Goal: Task Accomplishment & Management: Manage account settings

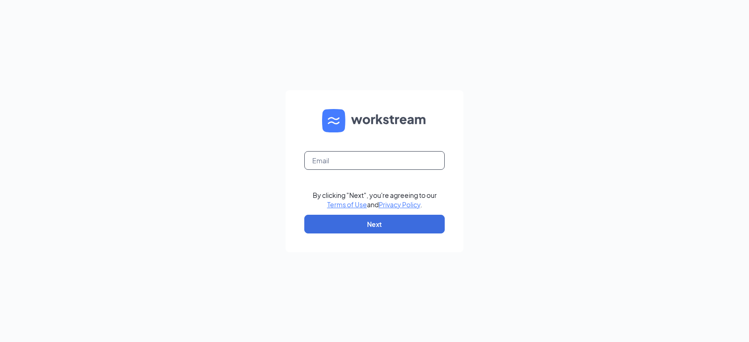
click at [366, 156] on input "text" at bounding box center [374, 160] width 140 height 19
type input "[PERSON_NAME][EMAIL_ADDRESS][PERSON_NAME][PERSON_NAME][DOMAIN_NAME]"
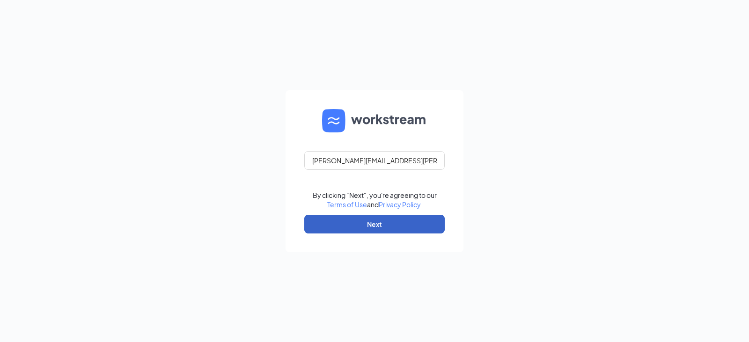
click at [400, 223] on button "Next" at bounding box center [374, 224] width 140 height 19
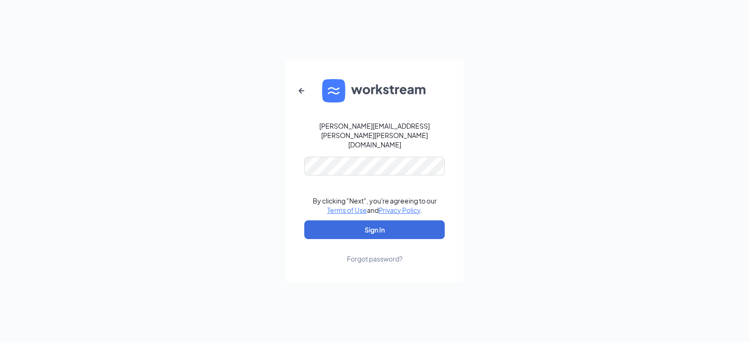
click at [376, 167] on form "nathan.fulmer@runza.com By clicking "Next", you're agreeing to our Terms of Use…" at bounding box center [375, 171] width 178 height 222
click at [394, 221] on button "Sign In" at bounding box center [374, 230] width 140 height 19
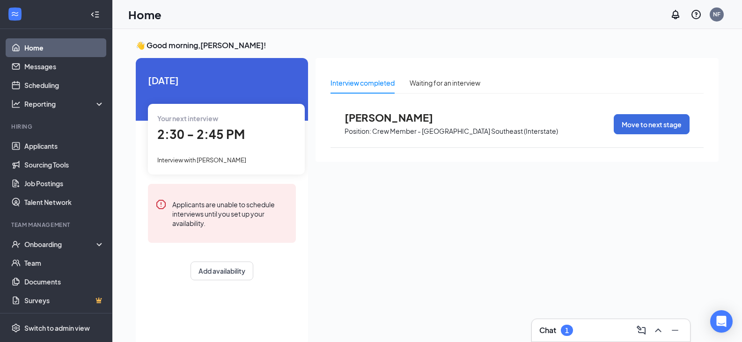
click at [588, 330] on div "Chat 1" at bounding box center [611, 330] width 143 height 15
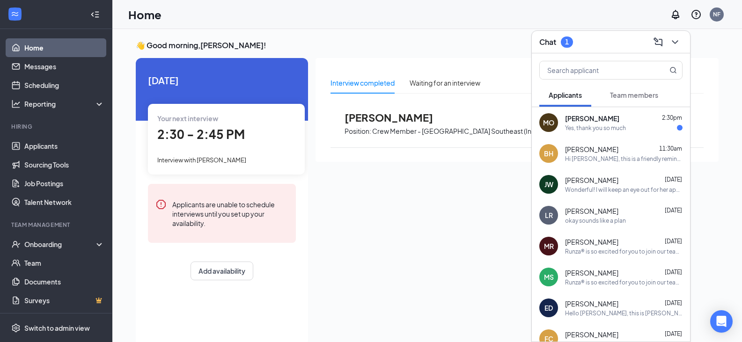
click at [589, 119] on span "[PERSON_NAME]" at bounding box center [592, 118] width 54 height 9
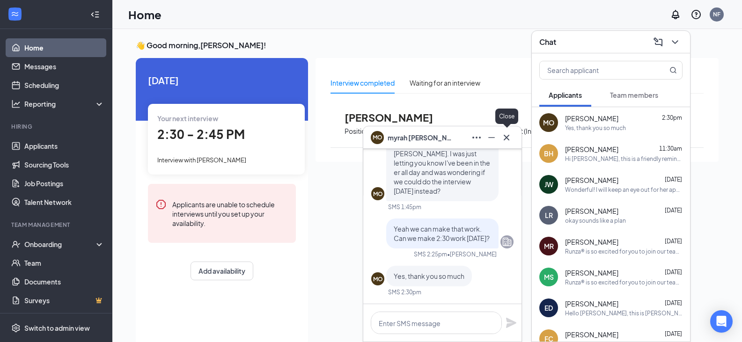
click at [510, 136] on icon "Cross" at bounding box center [506, 137] width 11 height 11
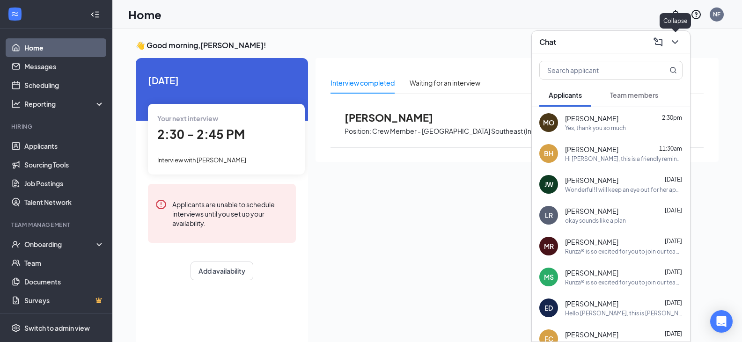
click at [679, 42] on icon "ChevronDown" at bounding box center [675, 42] width 11 height 11
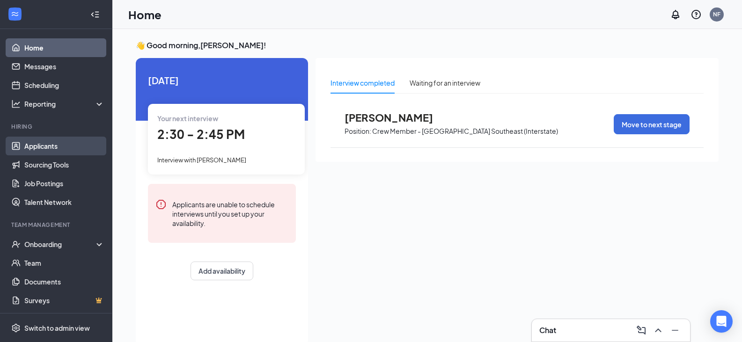
click at [50, 148] on link "Applicants" at bounding box center [64, 146] width 80 height 19
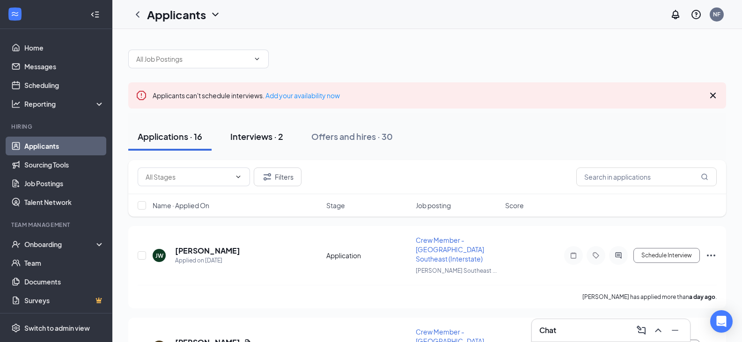
click at [259, 142] on div "Interviews · 2" at bounding box center [256, 137] width 53 height 12
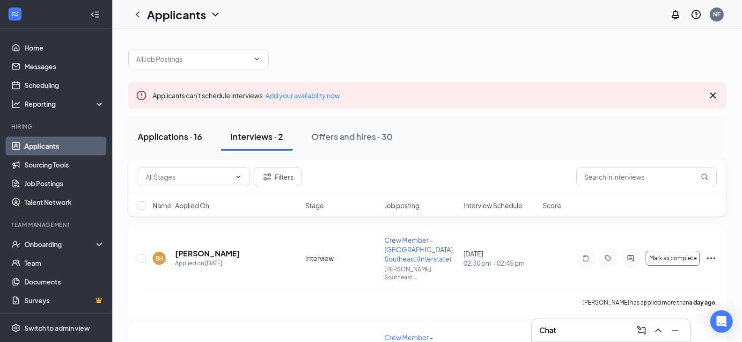
click at [154, 127] on button "Applications · 16" at bounding box center [169, 137] width 83 height 28
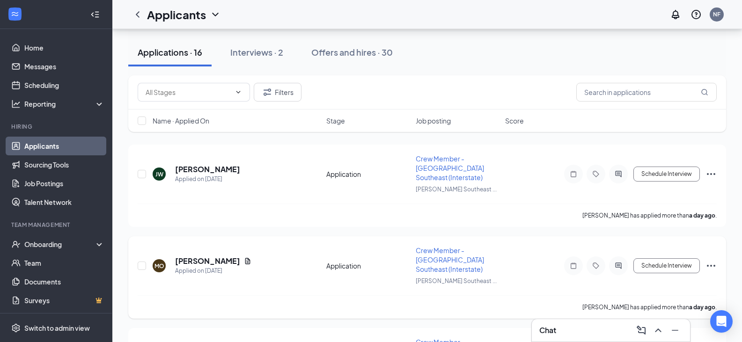
scroll to position [94, 0]
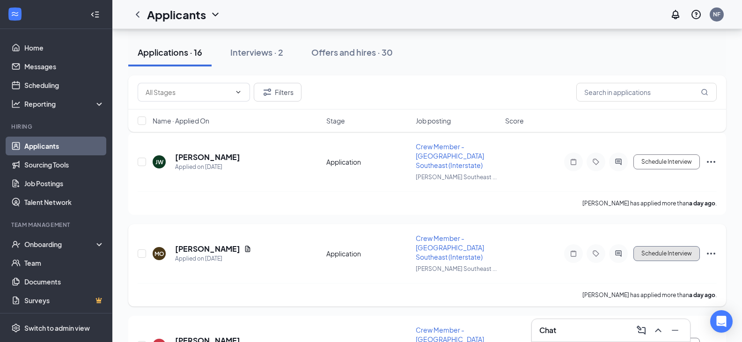
click at [679, 246] on button "Schedule Interview" at bounding box center [667, 253] width 67 height 15
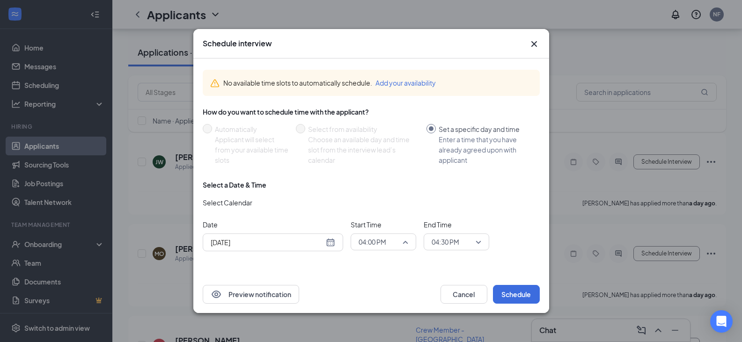
click at [408, 242] on span "04:00 PM" at bounding box center [384, 242] width 50 height 14
click at [330, 245] on div "[DATE]" at bounding box center [273, 242] width 125 height 10
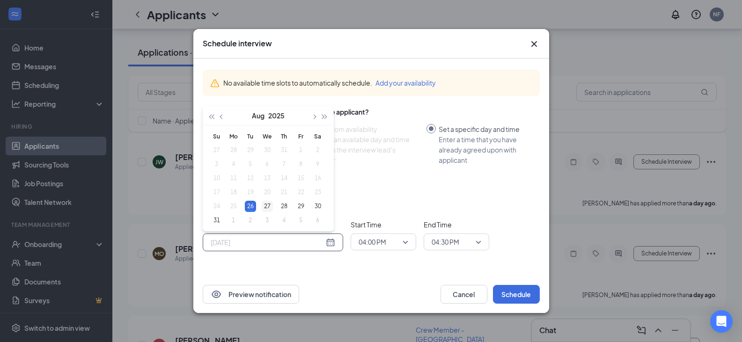
type input "[DATE]"
drag, startPoint x: 266, startPoint y: 203, endPoint x: 290, endPoint y: 212, distance: 26.2
click at [266, 203] on div "27" at bounding box center [267, 206] width 11 height 11
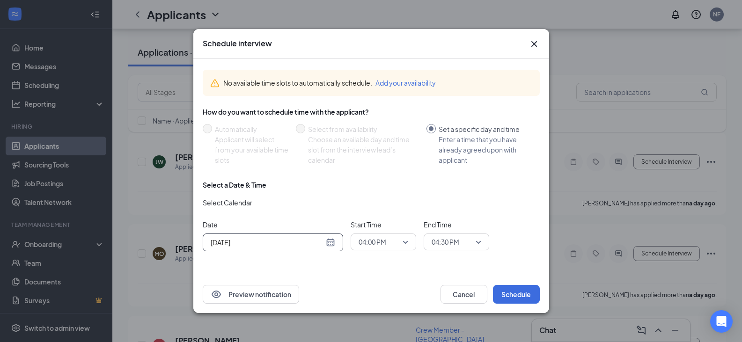
click at [409, 244] on div "04:00 PM" at bounding box center [384, 242] width 66 height 17
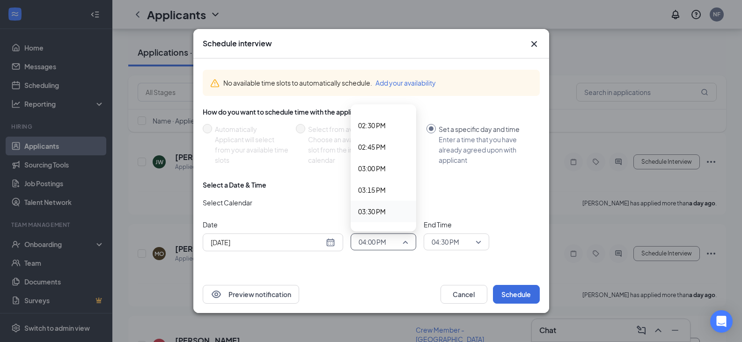
scroll to position [1156, 0]
click at [368, 211] on span "02:30 PM" at bounding box center [372, 212] width 28 height 10
click at [480, 241] on span "04:30 PM" at bounding box center [457, 242] width 50 height 14
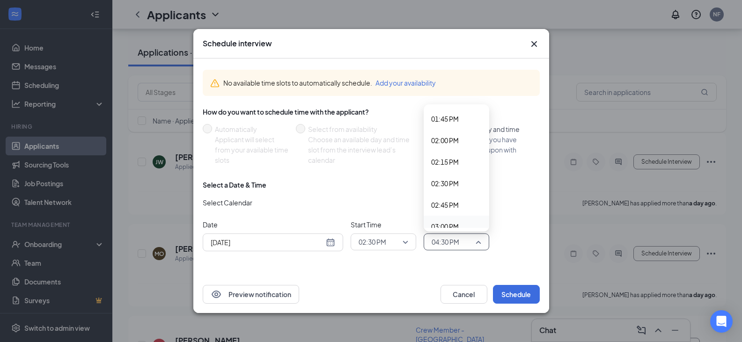
scroll to position [1184, 0]
click at [447, 207] on span "02:45 PM" at bounding box center [445, 206] width 28 height 10
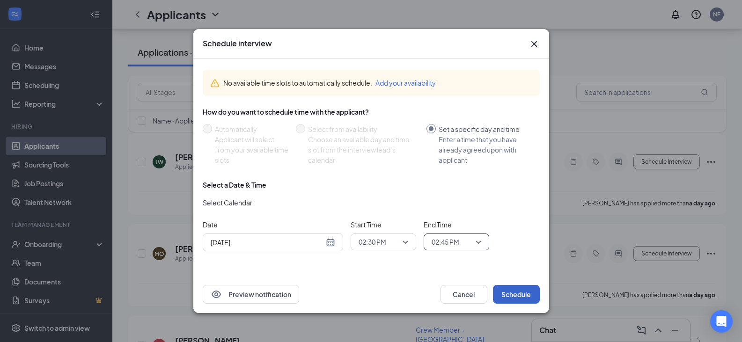
click at [501, 291] on button "Schedule" at bounding box center [516, 294] width 47 height 19
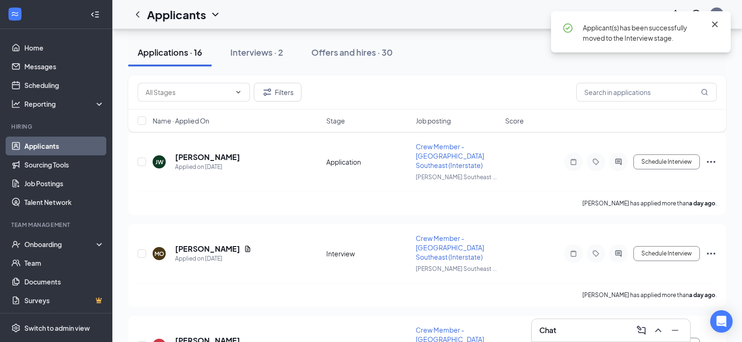
click at [715, 23] on icon "Cross" at bounding box center [715, 25] width 6 height 6
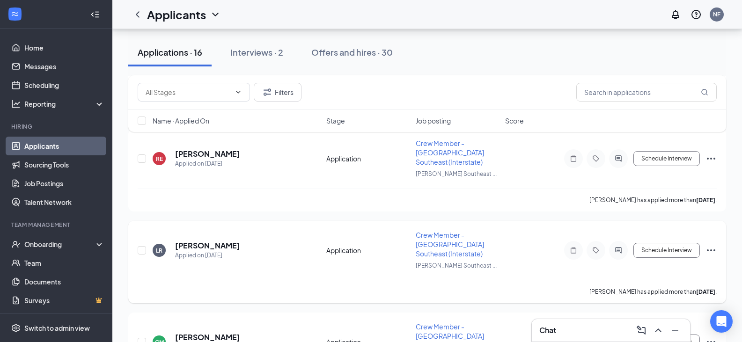
scroll to position [281, 0]
click at [710, 244] on icon "Ellipses" at bounding box center [711, 249] width 11 height 11
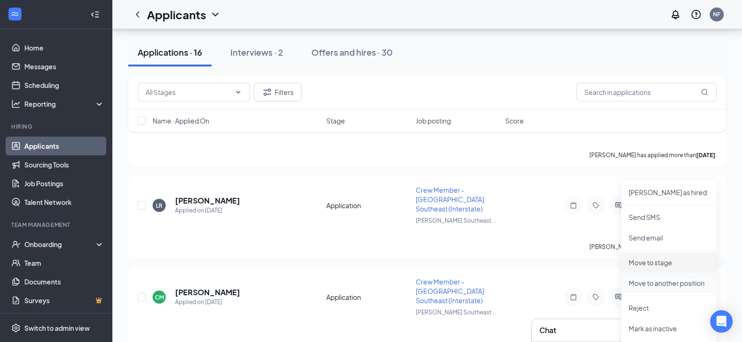
scroll to position [328, 0]
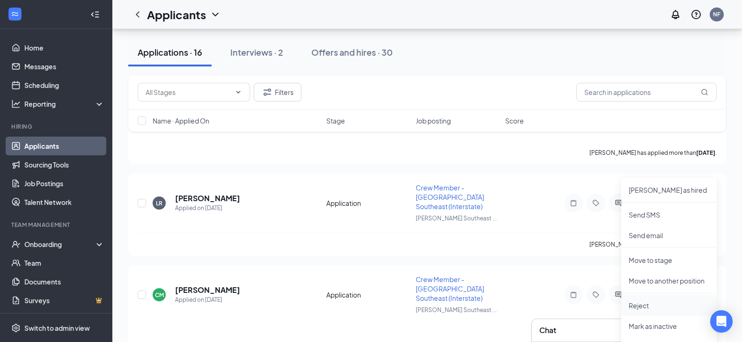
click at [659, 305] on p "Reject" at bounding box center [669, 305] width 81 height 9
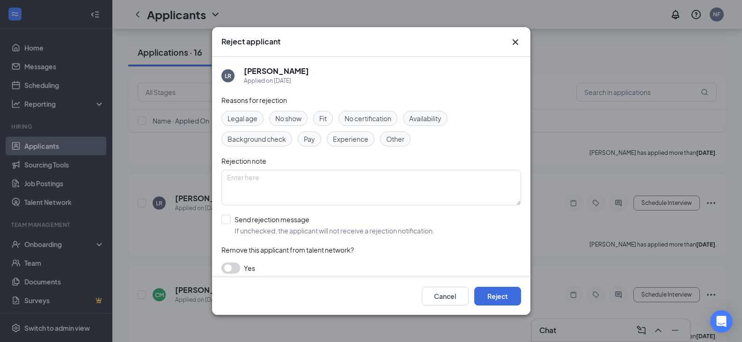
click at [426, 121] on span "Availability" at bounding box center [425, 118] width 32 height 10
click at [394, 140] on span "Other" at bounding box center [395, 139] width 18 height 10
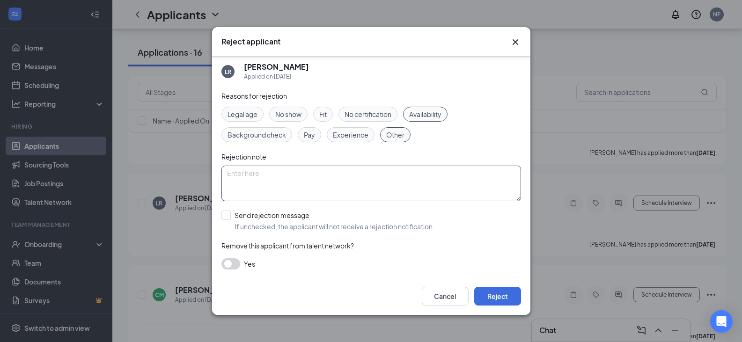
scroll to position [6, 0]
click at [330, 226] on input "Send rejection message If unchecked, the applicant will not receive a rejection…" at bounding box center [328, 219] width 213 height 21
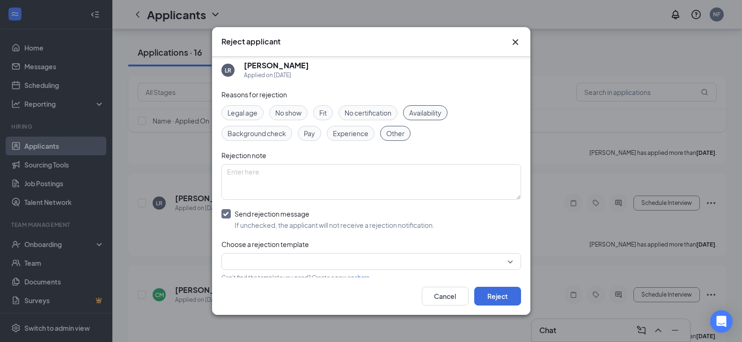
click at [355, 222] on input "Send rejection message If unchecked, the applicant will not receive a rejection…" at bounding box center [328, 219] width 213 height 21
checkbox input "false"
click at [500, 302] on button "Reject" at bounding box center [497, 296] width 47 height 19
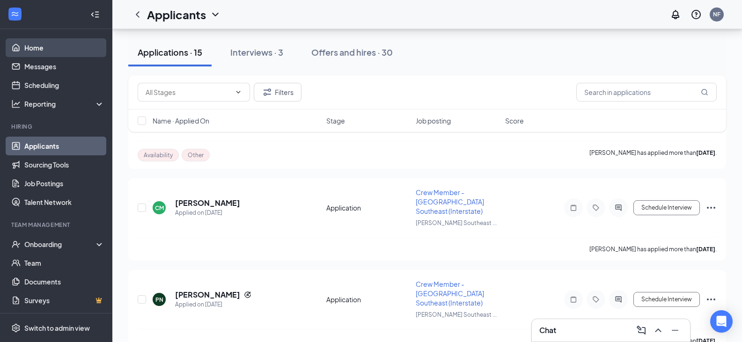
click at [62, 51] on link "Home" at bounding box center [64, 47] width 80 height 19
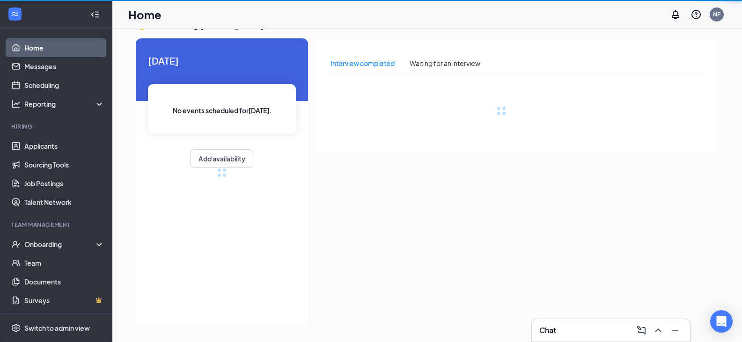
scroll to position [20, 0]
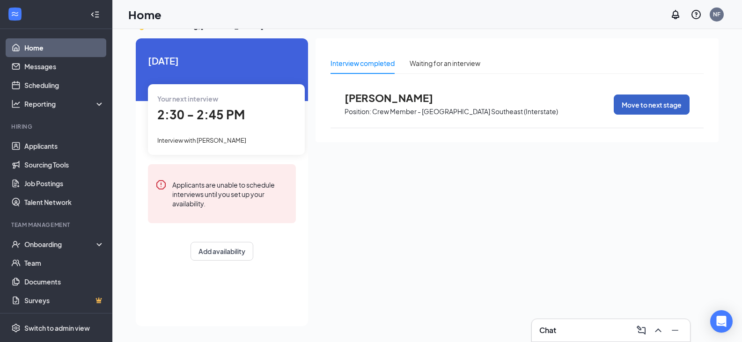
click at [672, 107] on button "Move to next stage" at bounding box center [652, 105] width 76 height 20
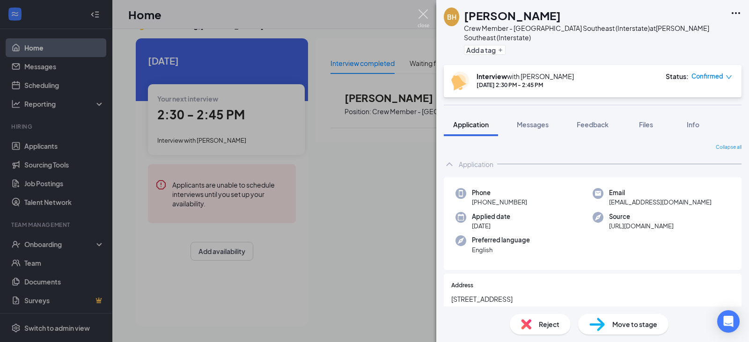
click at [422, 15] on img at bounding box center [424, 18] width 12 height 18
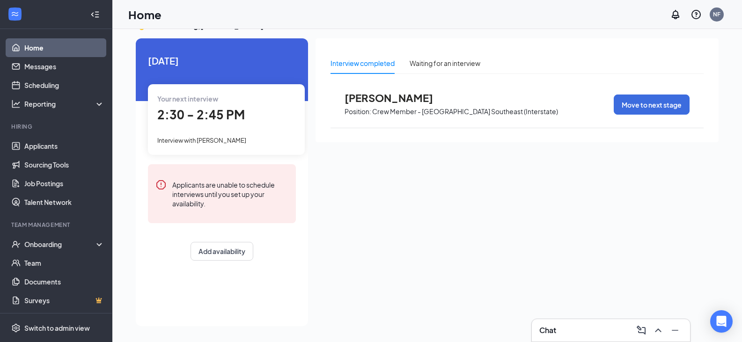
click at [44, 45] on link "Home" at bounding box center [64, 47] width 80 height 19
